Goal: Navigation & Orientation: Find specific page/section

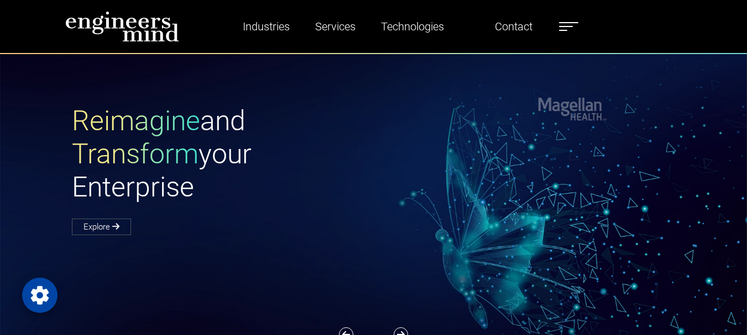
click at [561, 29] on ul "Industries Financial Services Healthcare Manufacturing Services Digital Transfo…" at bounding box center [397, 26] width 371 height 25
click at [569, 27] on span at bounding box center [566, 26] width 14 height 1
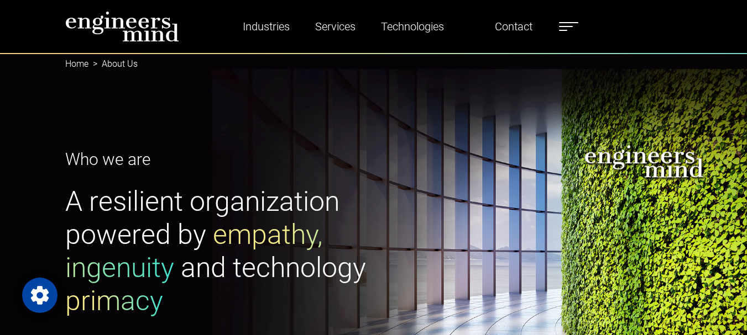
scroll to position [89, 0]
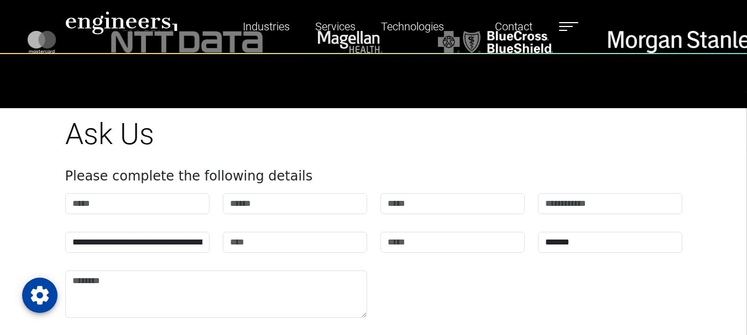
scroll to position [2762, 0]
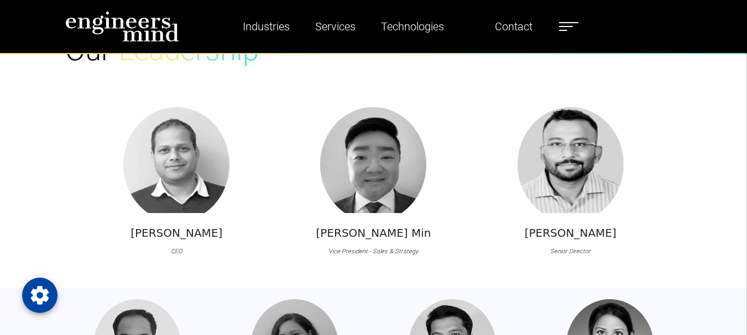
scroll to position [733, 0]
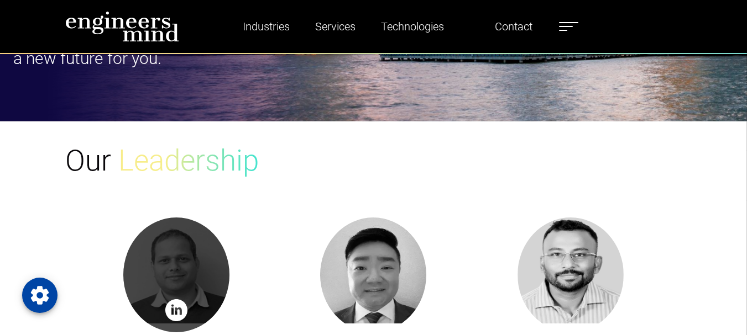
click at [181, 316] on img at bounding box center [176, 311] width 22 height 22
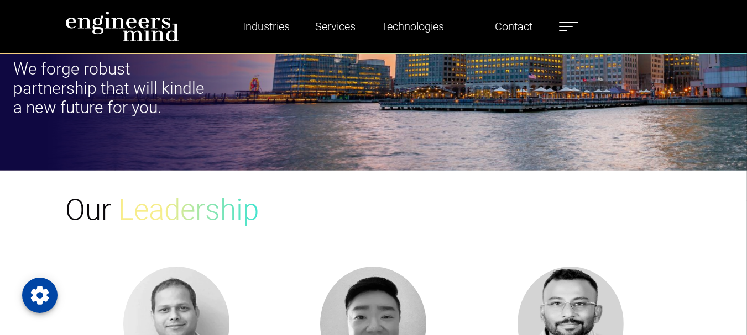
scroll to position [512, 0]
